Goal: Entertainment & Leisure: Consume media (video, audio)

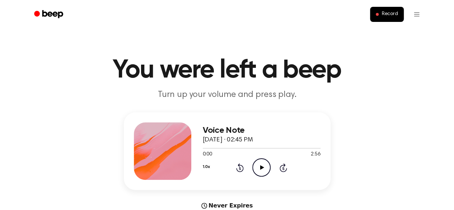
click at [261, 176] on circle at bounding box center [262, 168] width 18 height 18
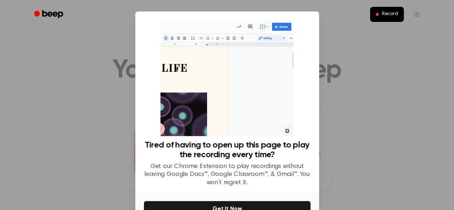
scroll to position [42, 0]
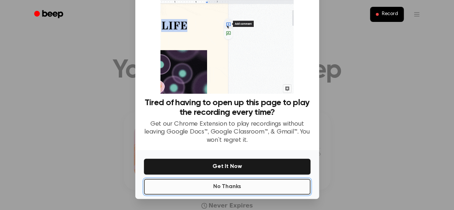
click at [243, 185] on button "No Thanks" at bounding box center [227, 187] width 167 height 16
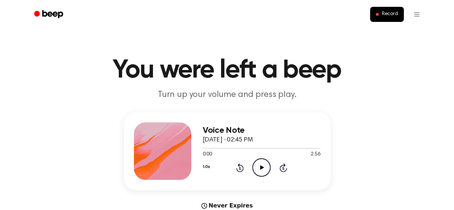
click at [263, 168] on icon at bounding box center [262, 167] width 4 height 5
click at [261, 169] on icon at bounding box center [261, 167] width 3 height 5
click at [259, 164] on icon "Play Audio" at bounding box center [261, 167] width 18 height 18
click at [256, 170] on icon "Pause Audio" at bounding box center [261, 167] width 18 height 18
click at [261, 170] on icon "Play Audio" at bounding box center [261, 167] width 18 height 18
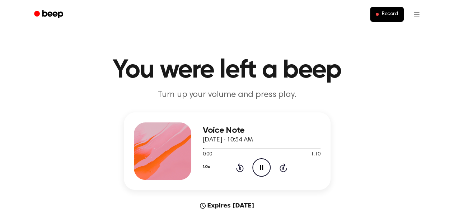
click at [261, 171] on icon "Pause Audio" at bounding box center [261, 167] width 18 height 18
click at [261, 165] on icon at bounding box center [262, 167] width 4 height 5
click at [261, 166] on icon at bounding box center [261, 167] width 3 height 5
click at [266, 164] on icon "Play Audio" at bounding box center [261, 167] width 18 height 18
click at [266, 164] on icon "Pause Audio" at bounding box center [261, 167] width 18 height 18
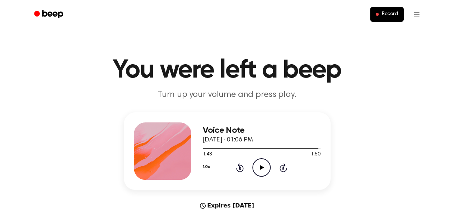
click at [266, 164] on icon "Play Audio" at bounding box center [261, 167] width 18 height 18
click at [258, 164] on icon "Play Audio" at bounding box center [261, 167] width 18 height 18
click at [263, 165] on icon "Pause Audio" at bounding box center [261, 167] width 18 height 18
click at [260, 173] on icon "Play Audio" at bounding box center [261, 167] width 18 height 18
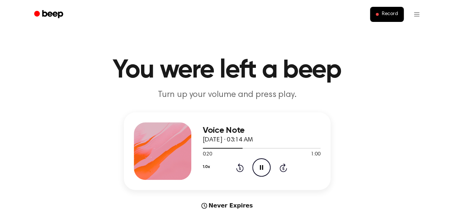
click at [260, 168] on icon at bounding box center [261, 167] width 3 height 5
click at [261, 170] on icon "Play Audio" at bounding box center [261, 167] width 18 height 18
click at [259, 171] on icon "Play Audio" at bounding box center [261, 167] width 18 height 18
click at [262, 168] on icon "Play Audio" at bounding box center [261, 167] width 18 height 18
click at [262, 168] on icon at bounding box center [261, 167] width 3 height 5
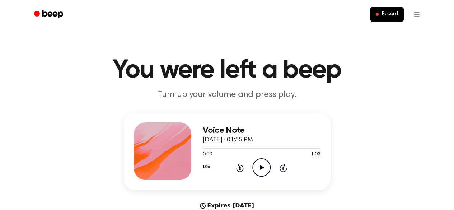
click at [268, 167] on icon "Play Audio" at bounding box center [261, 167] width 18 height 18
click at [257, 168] on icon "Play Audio" at bounding box center [261, 167] width 18 height 18
click at [257, 168] on icon "Pause Audio" at bounding box center [261, 167] width 18 height 18
click at [257, 168] on icon "Play Audio" at bounding box center [261, 167] width 18 height 18
click at [257, 168] on icon "Pause Audio" at bounding box center [261, 167] width 18 height 18
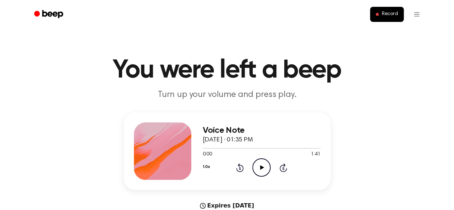
click at [259, 166] on icon "Play Audio" at bounding box center [261, 167] width 18 height 18
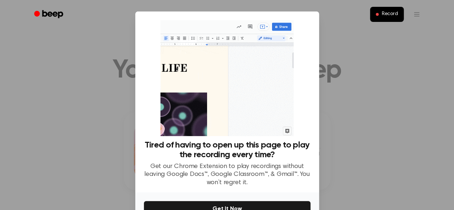
scroll to position [42, 0]
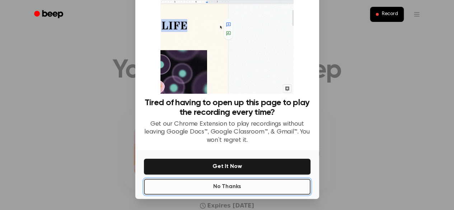
click at [252, 186] on button "No Thanks" at bounding box center [227, 187] width 167 height 16
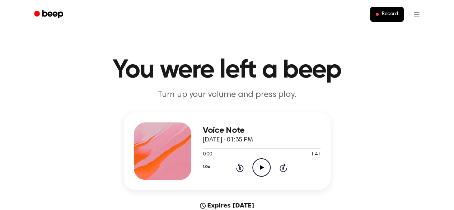
click at [267, 162] on icon "Play Audio" at bounding box center [261, 167] width 18 height 18
click at [264, 164] on icon "Play Audio" at bounding box center [261, 167] width 18 height 18
click at [263, 166] on icon "Pause Audio" at bounding box center [261, 167] width 18 height 18
click at [263, 166] on icon "Play Audio" at bounding box center [261, 167] width 18 height 18
